Goal: Information Seeking & Learning: Learn about a topic

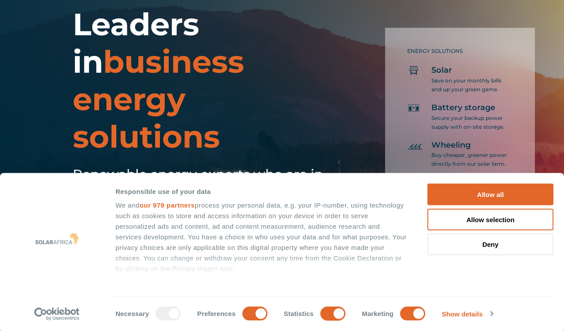
click at [496, 255] on button "Deny" at bounding box center [490, 245] width 126 height 22
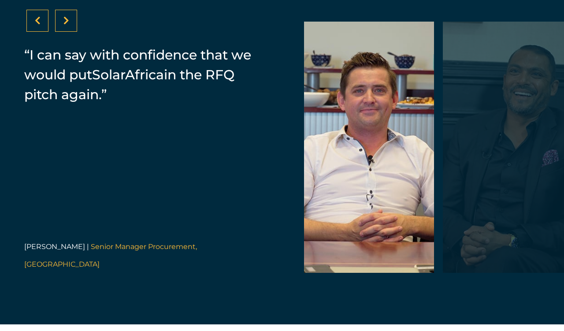
scroll to position [1875, 0]
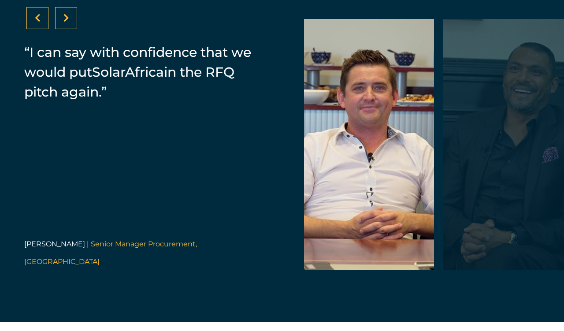
click at [74, 29] on div at bounding box center [66, 18] width 22 height 22
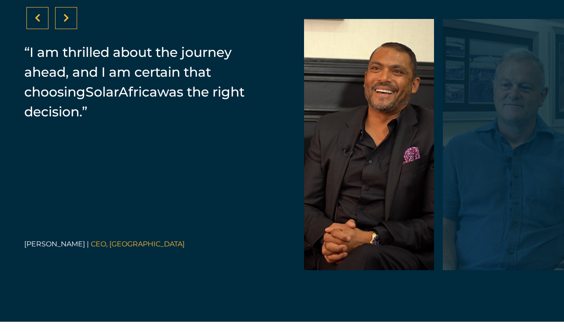
click at [35, 22] on icon at bounding box center [38, 18] width 6 height 9
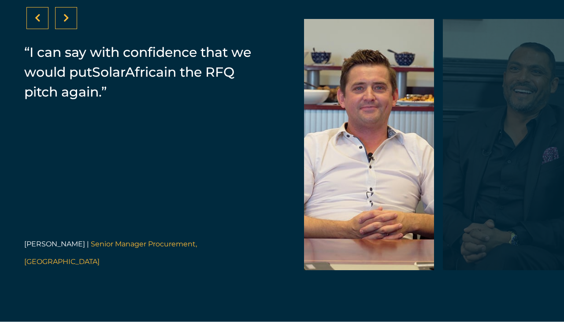
click at [71, 29] on div at bounding box center [66, 18] width 22 height 22
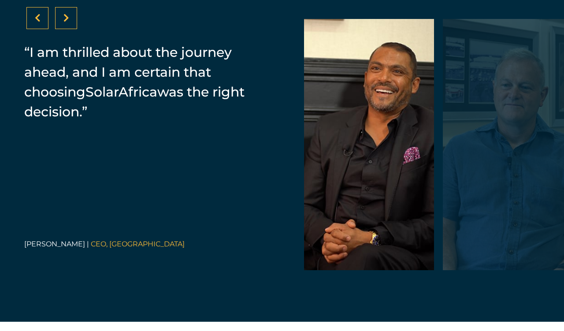
click at [72, 29] on div at bounding box center [66, 18] width 22 height 22
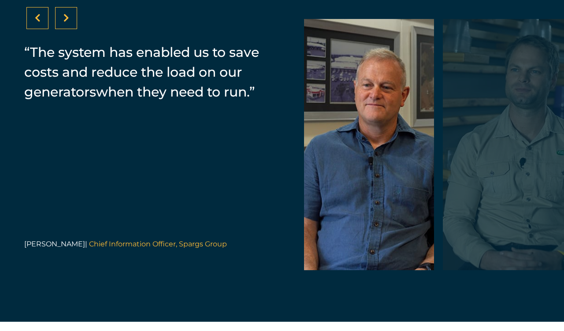
click at [69, 22] on icon at bounding box center [66, 18] width 6 height 9
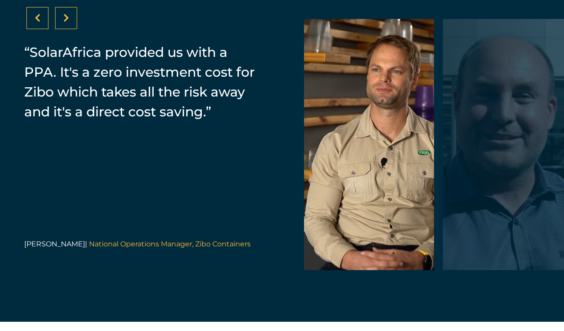
click at [67, 22] on icon at bounding box center [66, 18] width 6 height 9
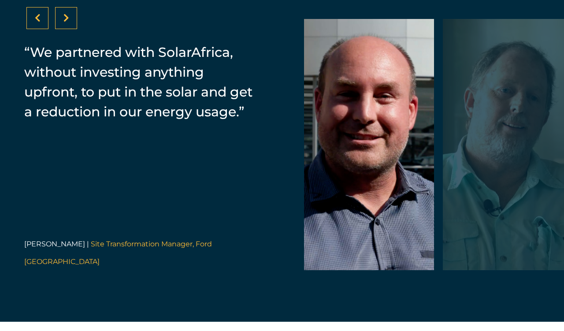
click at [72, 29] on div at bounding box center [66, 18] width 22 height 22
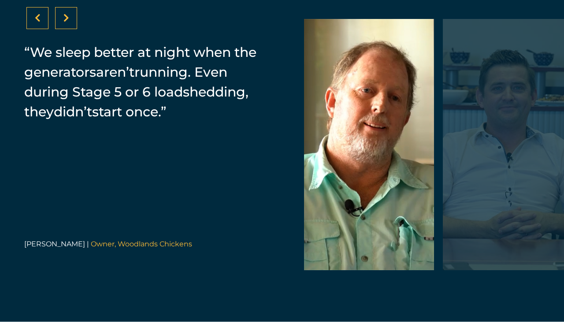
click at [82, 29] on div at bounding box center [143, 18] width 234 height 22
click at [77, 29] on div at bounding box center [66, 18] width 22 height 22
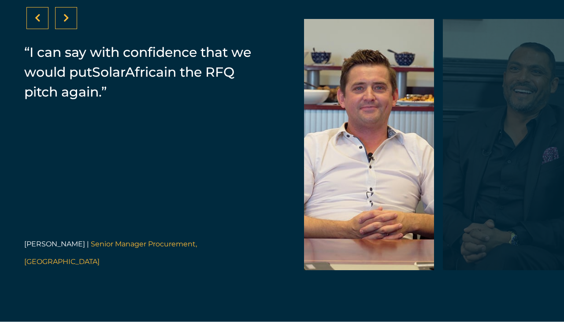
click at [76, 29] on div at bounding box center [66, 18] width 22 height 22
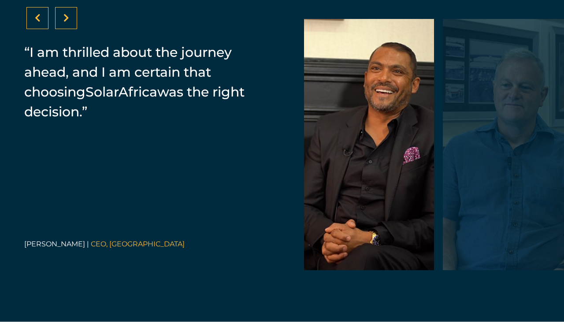
click at [75, 29] on div at bounding box center [66, 18] width 22 height 22
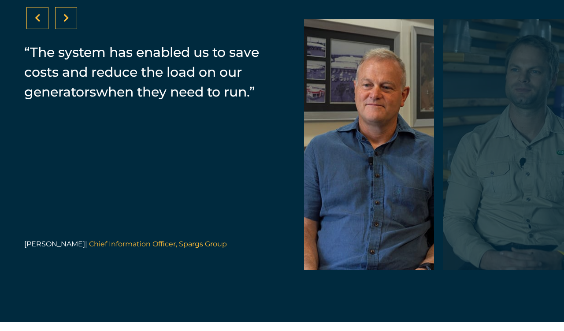
click at [76, 29] on div at bounding box center [66, 18] width 22 height 22
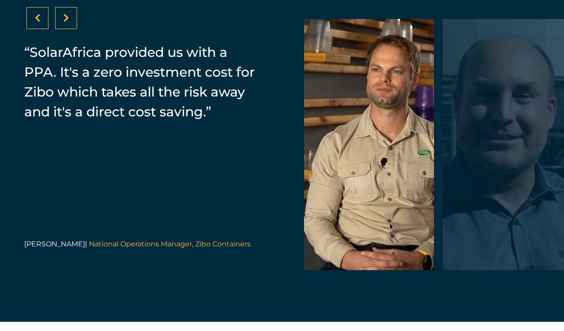
click at [80, 29] on div at bounding box center [143, 18] width 234 height 22
click at [76, 29] on div at bounding box center [66, 18] width 22 height 22
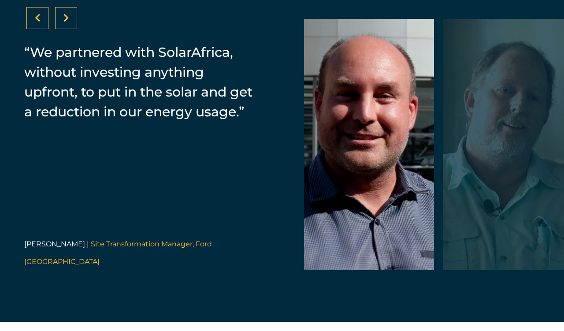
click at [77, 29] on div at bounding box center [66, 18] width 22 height 22
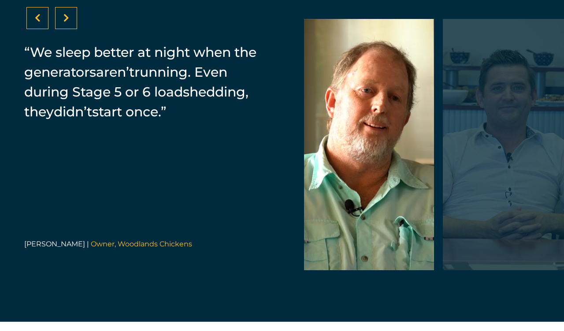
click at [77, 29] on div at bounding box center [66, 18] width 22 height 22
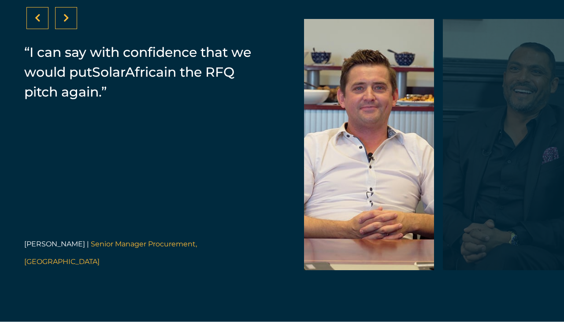
click at [83, 29] on div at bounding box center [143, 18] width 234 height 22
click at [66, 22] on icon at bounding box center [66, 18] width 6 height 9
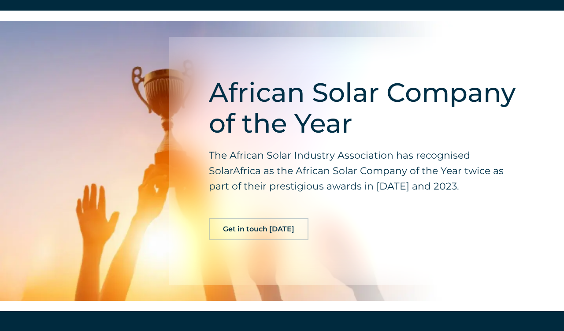
scroll to position [1497, 0]
